Goal: Find specific page/section: Find specific page/section

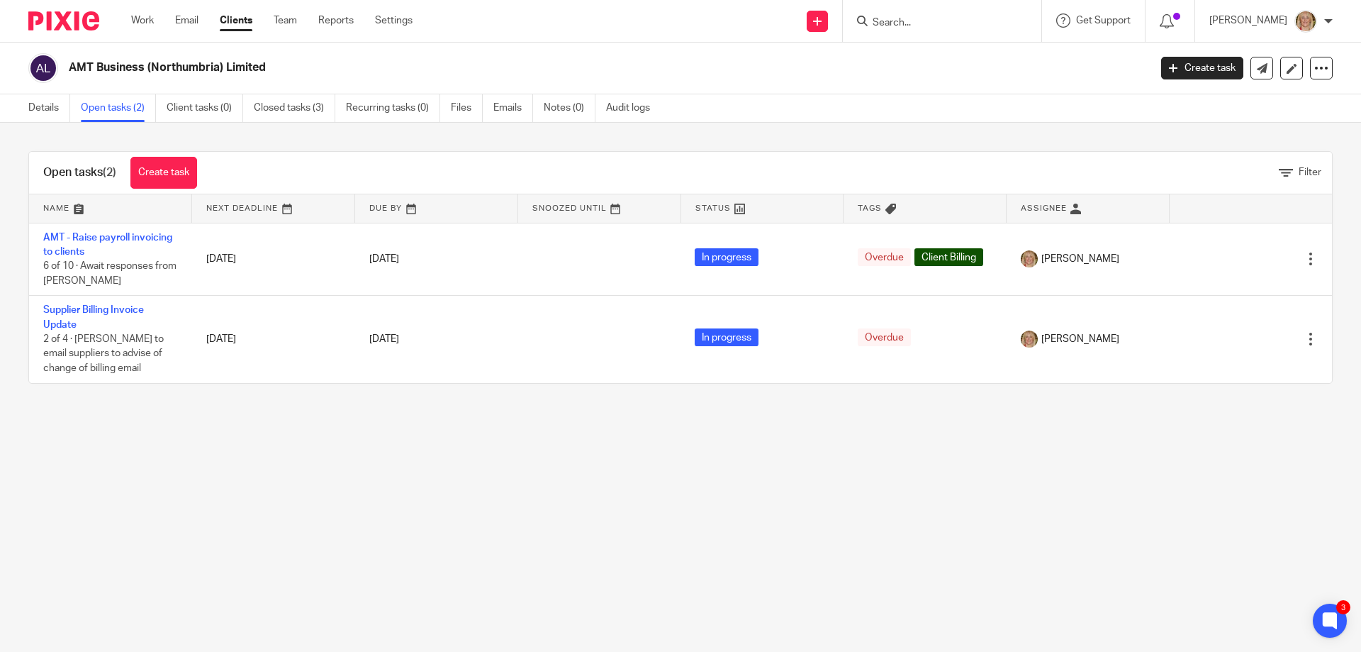
click at [937, 13] on form at bounding box center [946, 21] width 151 height 18
click at [925, 22] on input "Search" at bounding box center [935, 23] width 128 height 13
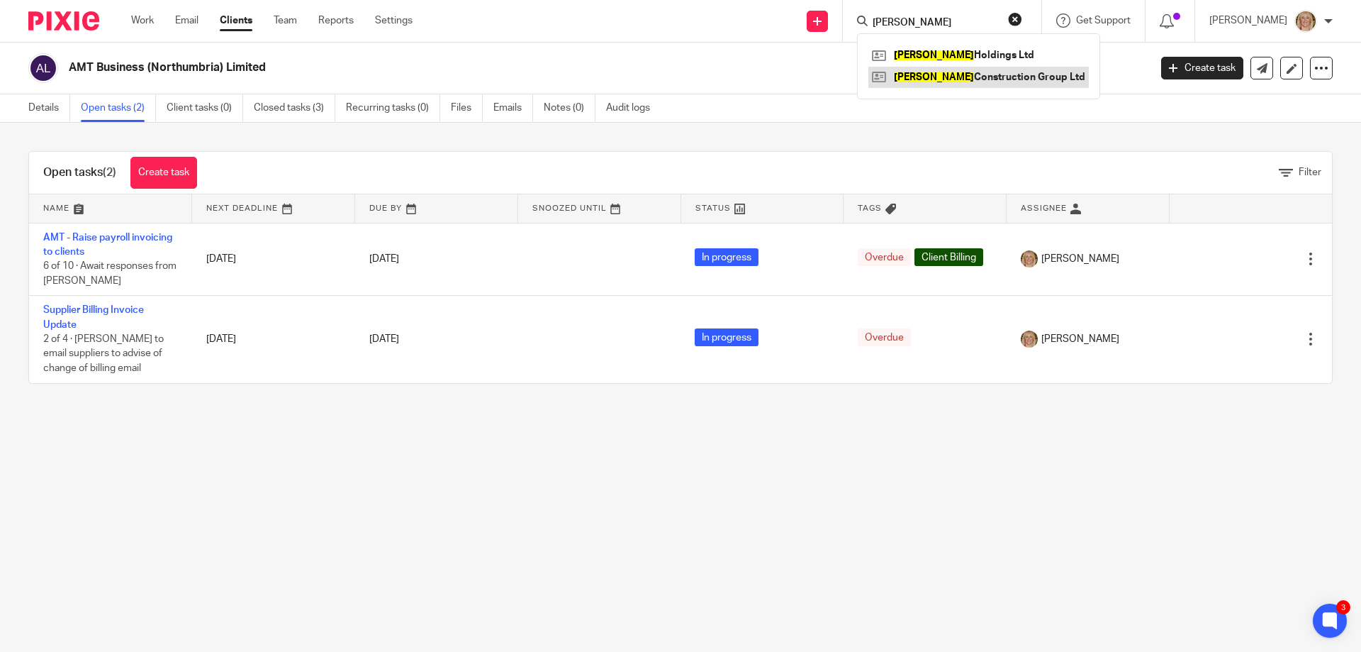
type input "[PERSON_NAME]"
click at [957, 71] on link at bounding box center [978, 77] width 220 height 21
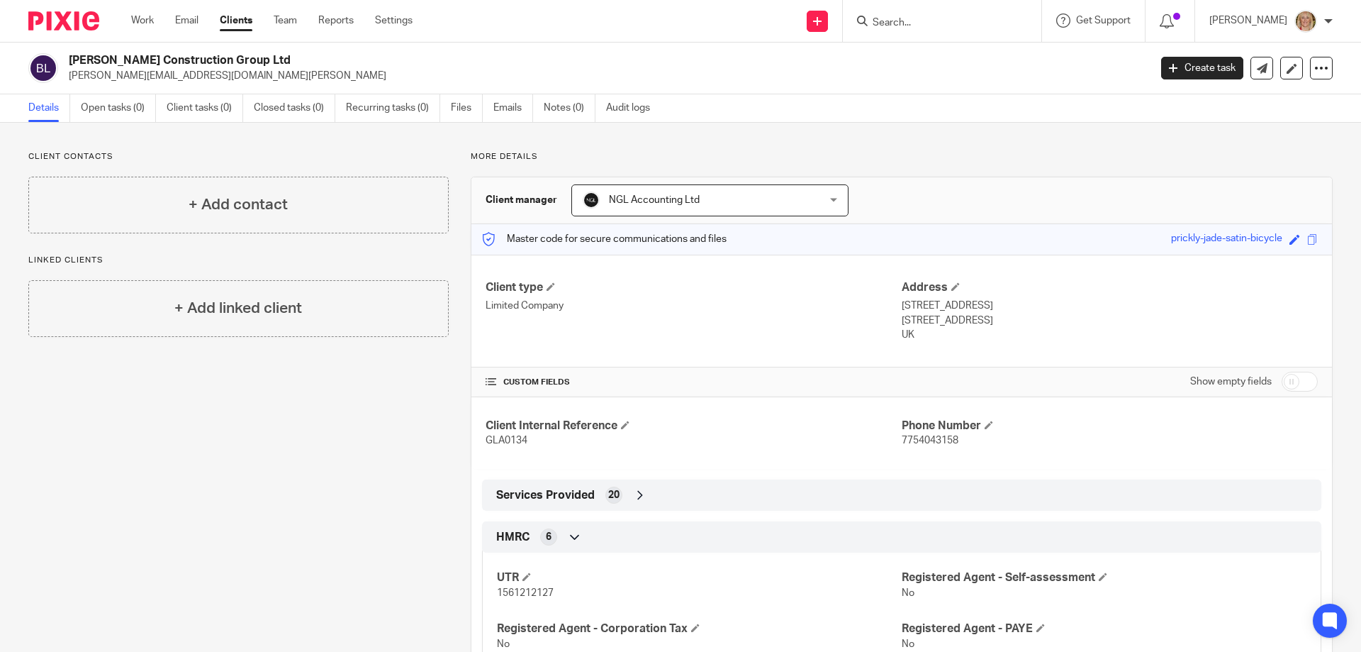
click at [936, 21] on input "Search" at bounding box center [935, 23] width 128 height 13
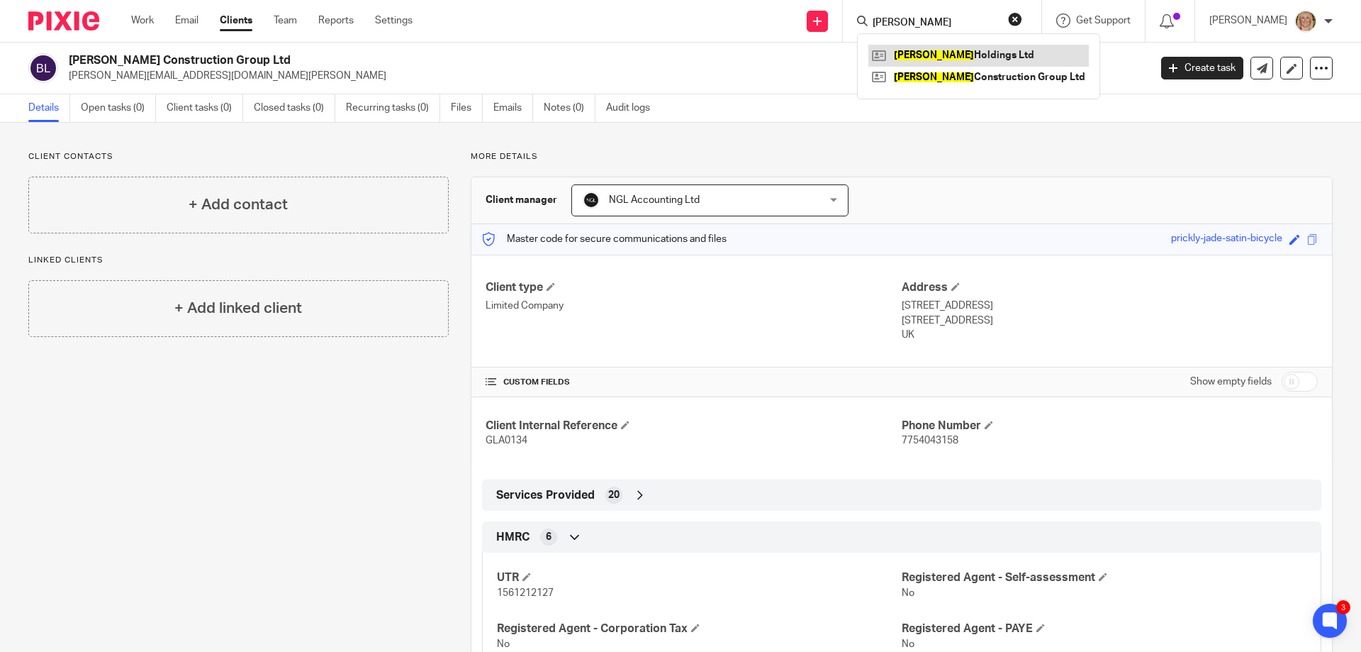
type input "[PERSON_NAME]"
click at [943, 48] on link at bounding box center [978, 55] width 220 height 21
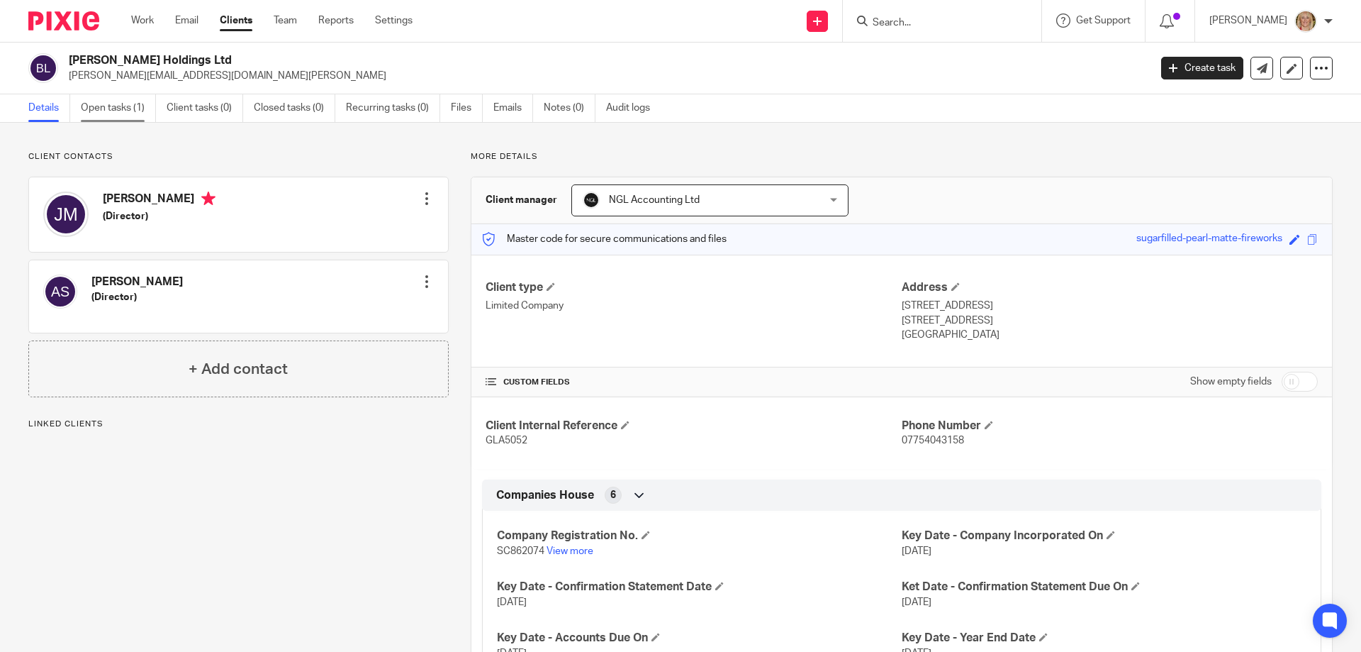
click at [127, 112] on link "Open tasks (1)" at bounding box center [118, 108] width 75 height 28
